Goal: Information Seeking & Learning: Learn about a topic

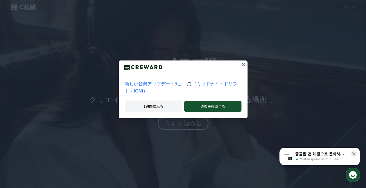
click at [162, 106] on font "1週間隠れる" at bounding box center [153, 106] width 20 height 4
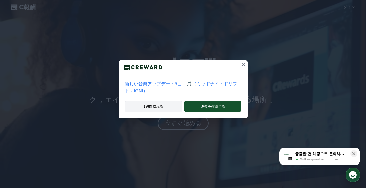
click at [168, 106] on button "1週間隠れる" at bounding box center [154, 106] width 58 height 12
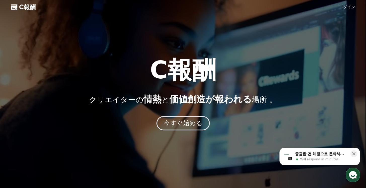
click at [177, 124] on font "今すぐ始める" at bounding box center [182, 122] width 39 height 7
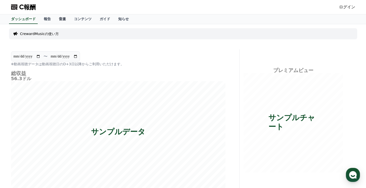
click at [64, 20] on font "音楽" at bounding box center [62, 19] width 7 height 4
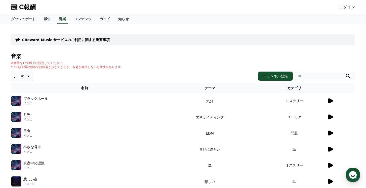
click at [328, 101] on icon at bounding box center [330, 101] width 6 height 6
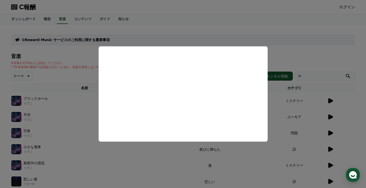
click at [307, 77] on button "close modal" at bounding box center [183, 94] width 366 height 188
click at [301, 76] on input "search" at bounding box center [325, 76] width 60 height 9
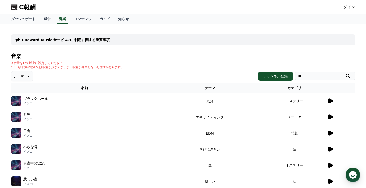
type input "*"
type input "***"
click at [345, 73] on button "submit" at bounding box center [348, 76] width 6 height 6
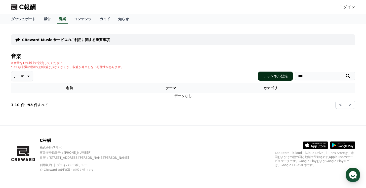
drag, startPoint x: 315, startPoint y: 77, endPoint x: 272, endPoint y: 75, distance: 43.8
click at [272, 77] on div "チャンネル登録 ***" at bounding box center [306, 75] width 97 height 9
click at [174, 61] on div "※音量を15%以上に設定してください。 * 35 秒未満の動画では収益が少なくなるか、収益が発生しない可能性があります。" at bounding box center [183, 65] width 344 height 8
click at [353, 105] on button ">" at bounding box center [350, 105] width 10 height 8
